Goal: Information Seeking & Learning: Understand process/instructions

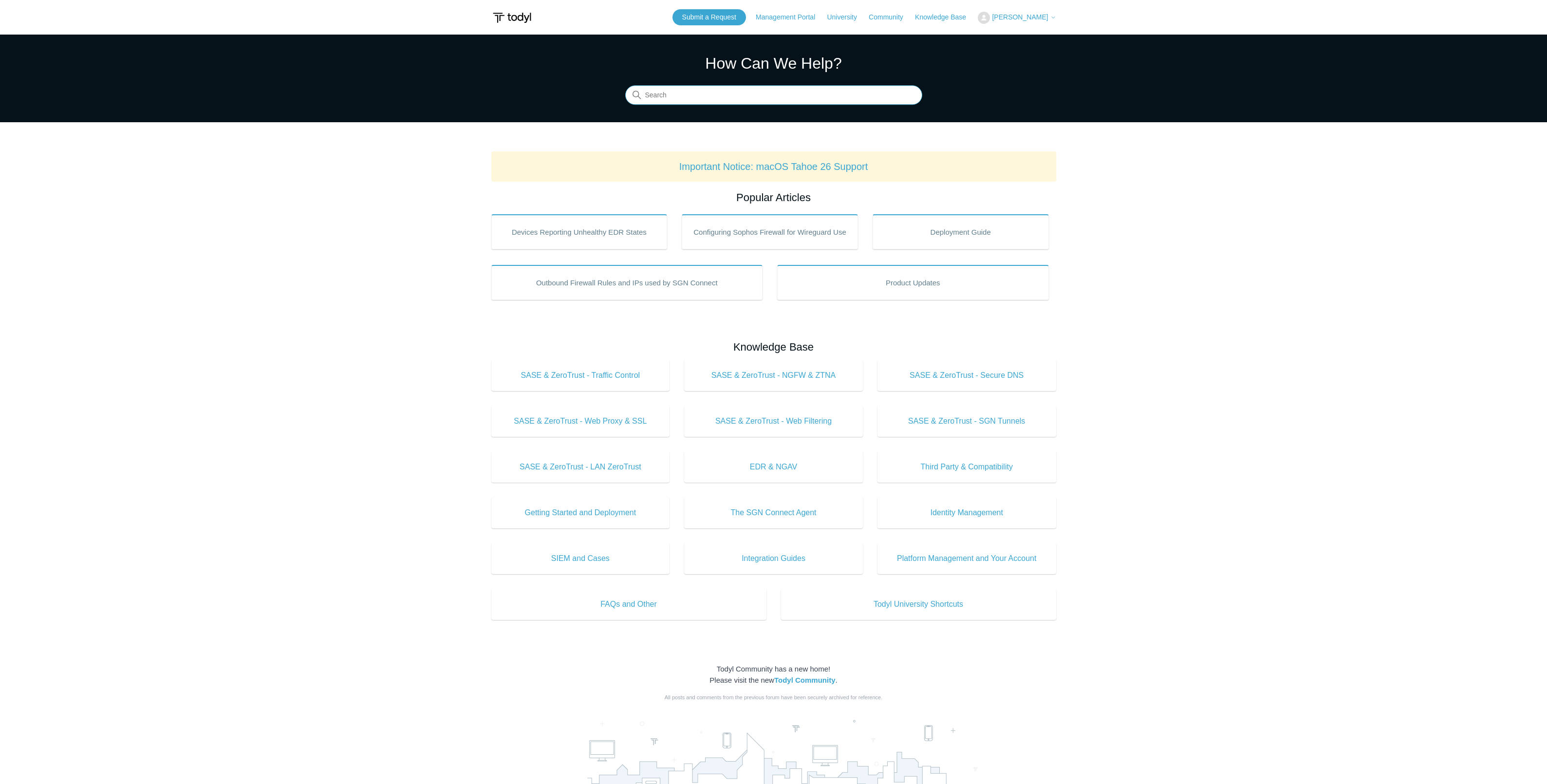
click at [724, 97] on input "Search" at bounding box center [773, 95] width 297 height 19
type input "todyl mac"
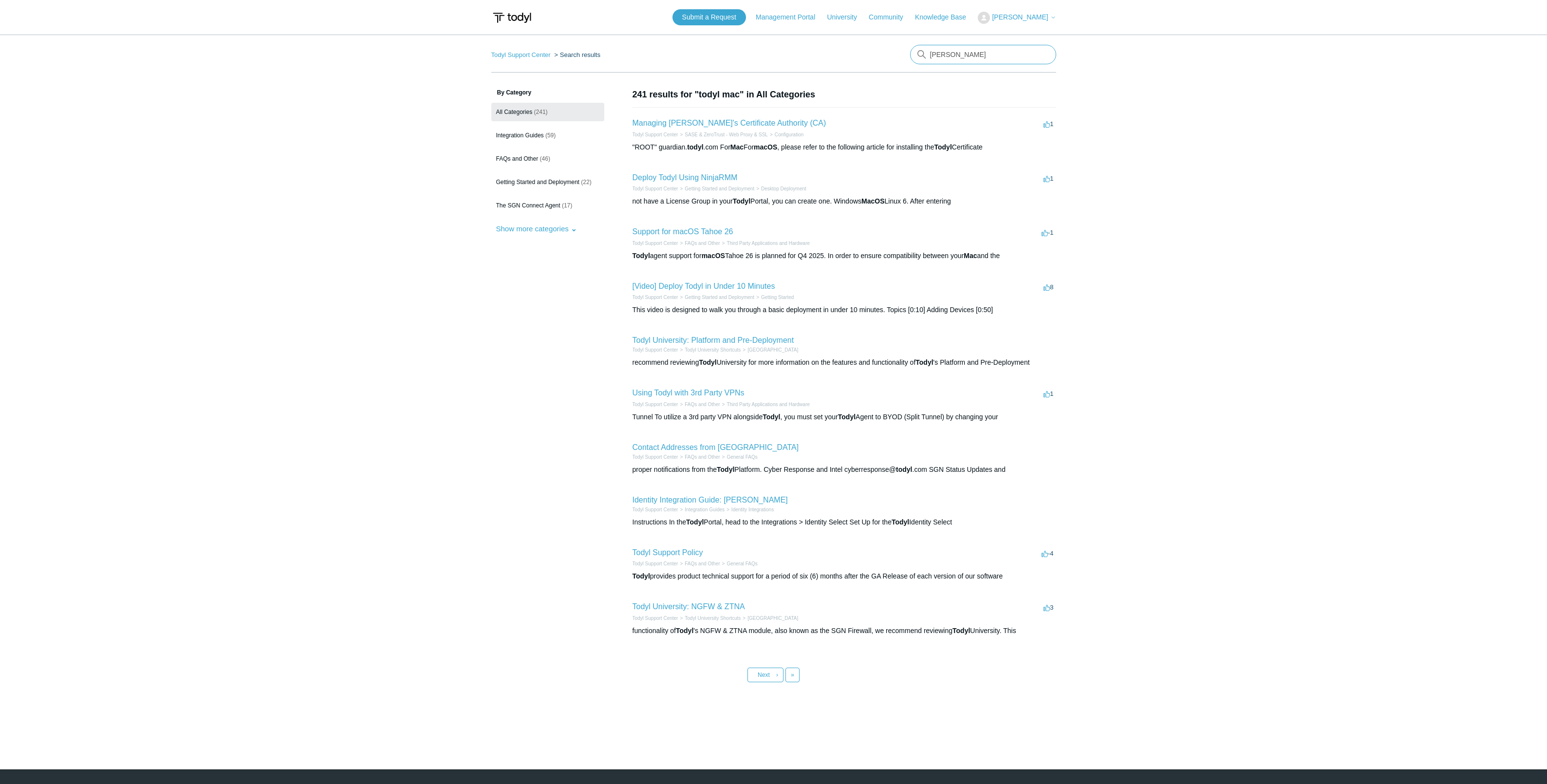
drag, startPoint x: 953, startPoint y: 53, endPoint x: 875, endPoint y: 50, distance: 78.1
click at [875, 50] on nav "Todyl Support Center Search results todyl mac" at bounding box center [774, 59] width 565 height 28
type input "mac ssl"
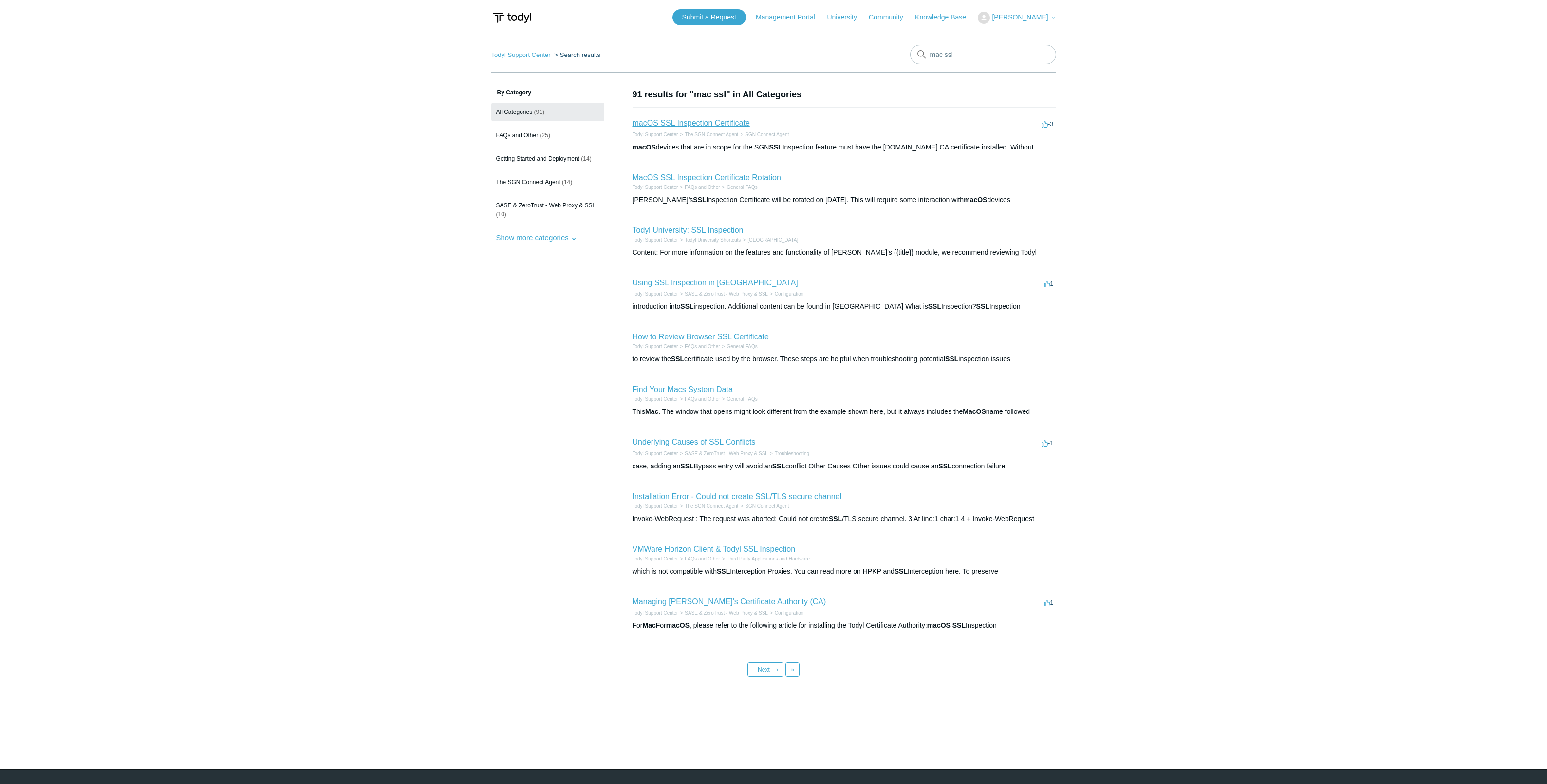
click at [706, 123] on link "macOS SSL Inspection Certificate" at bounding box center [691, 123] width 117 height 9
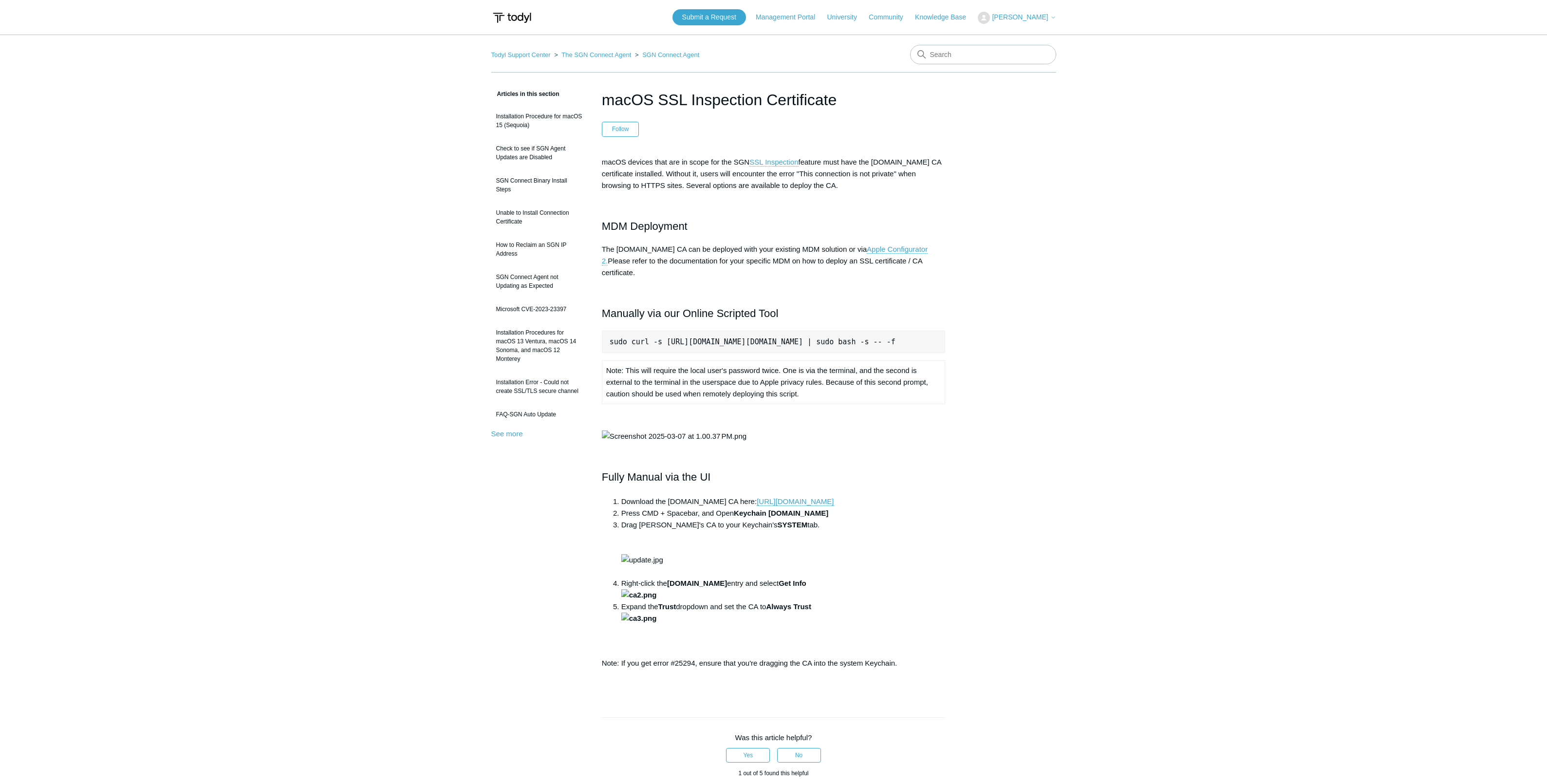
scroll to position [0, 46]
drag, startPoint x: 610, startPoint y: 330, endPoint x: 970, endPoint y: 332, distance: 360.0
click at [970, 332] on div "Articles in this section Installation Procedure for macOS 15 (Sequoia) Check to…" at bounding box center [774, 564] width 565 height 953
copy pre "sudo curl -s [URL][DOMAIN_NAME][DOMAIN_NAME] | sudo bash -s -- -f"
drag, startPoint x: 627, startPoint y: 366, endPoint x: 862, endPoint y: 386, distance: 235.8
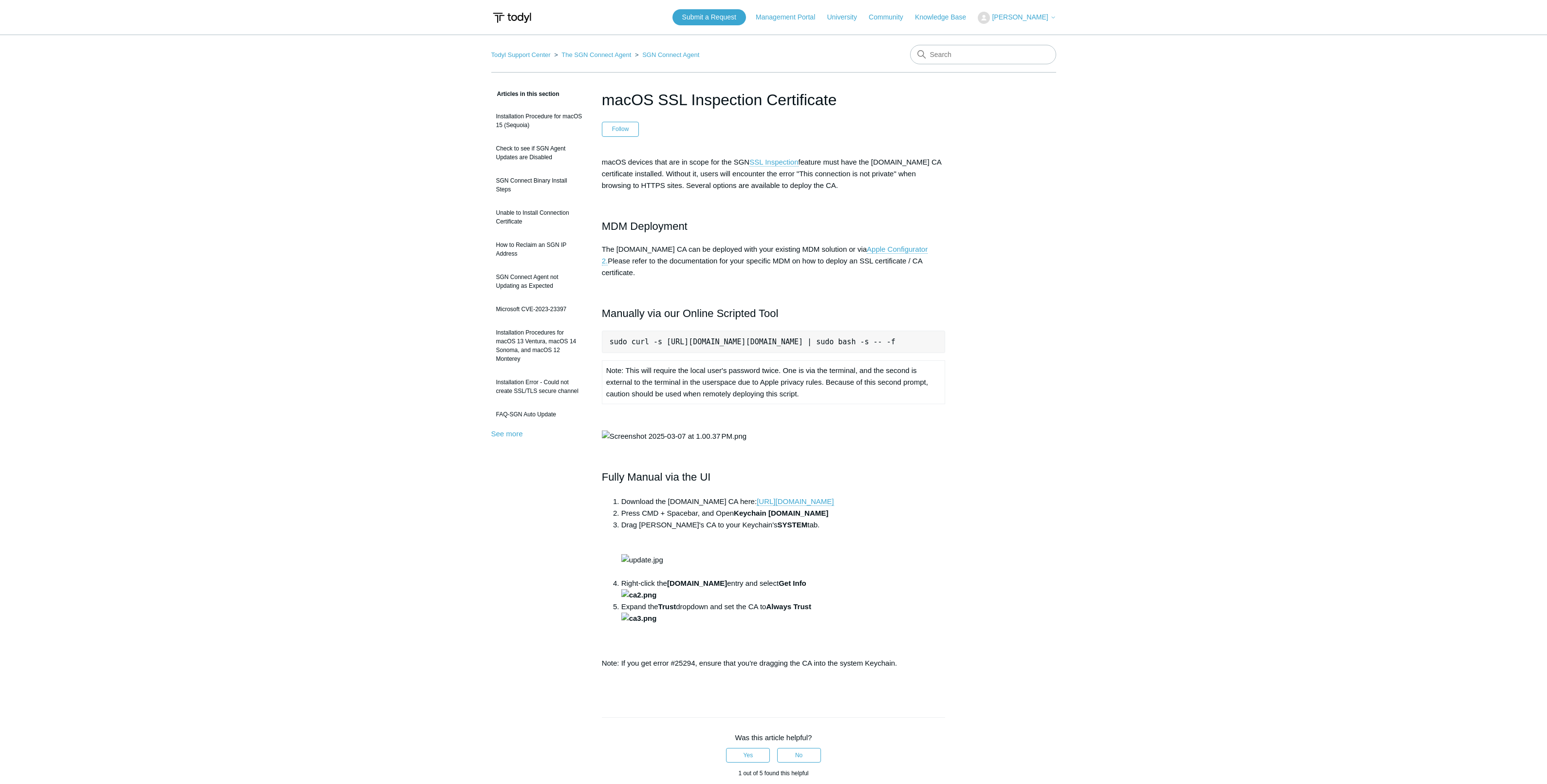
click at [862, 386] on td "Note: This will require the local user's password twice. One is via the termina…" at bounding box center [773, 382] width 343 height 43
copy td "This will require the local user's password twice. One is via the terminal, and…"
click at [690, 442] on img at bounding box center [674, 436] width 145 height 12
